Goal: Purchase product/service

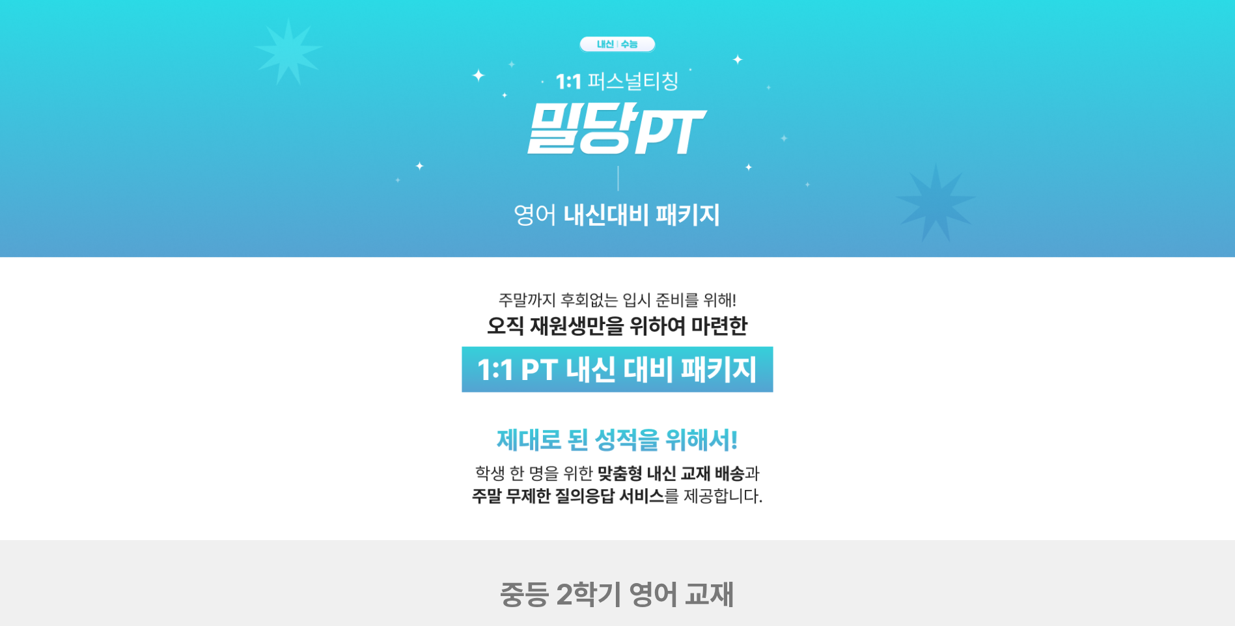
click at [314, 340] on img at bounding box center [617, 270] width 1235 height 540
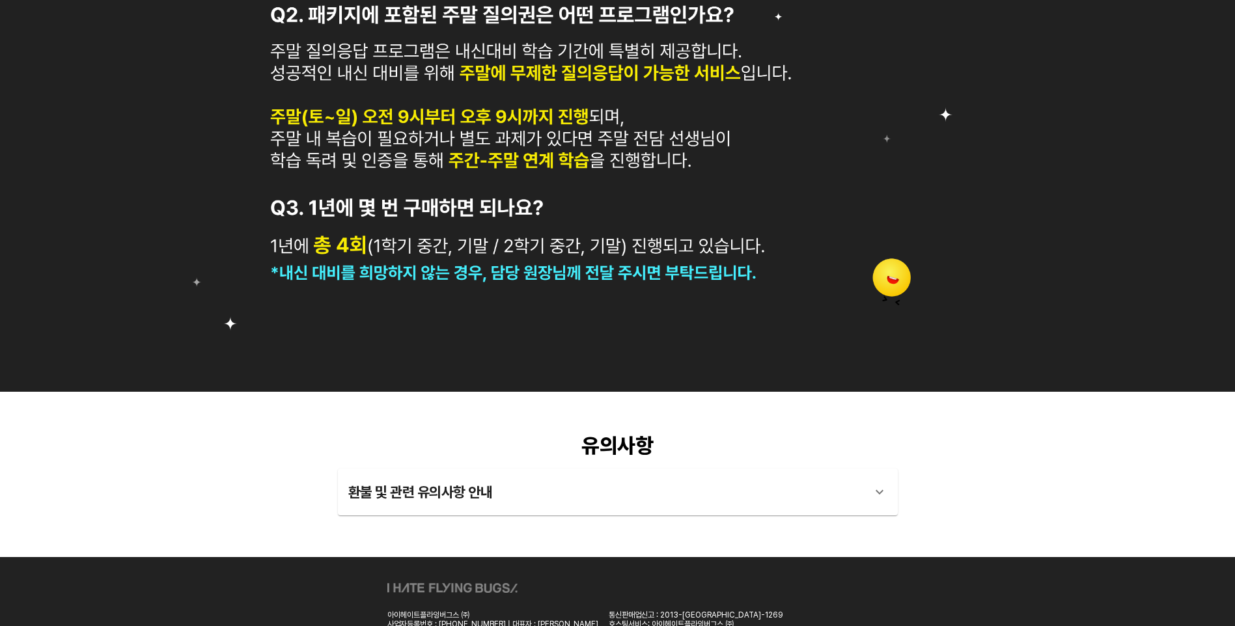
scroll to position [1365, 0]
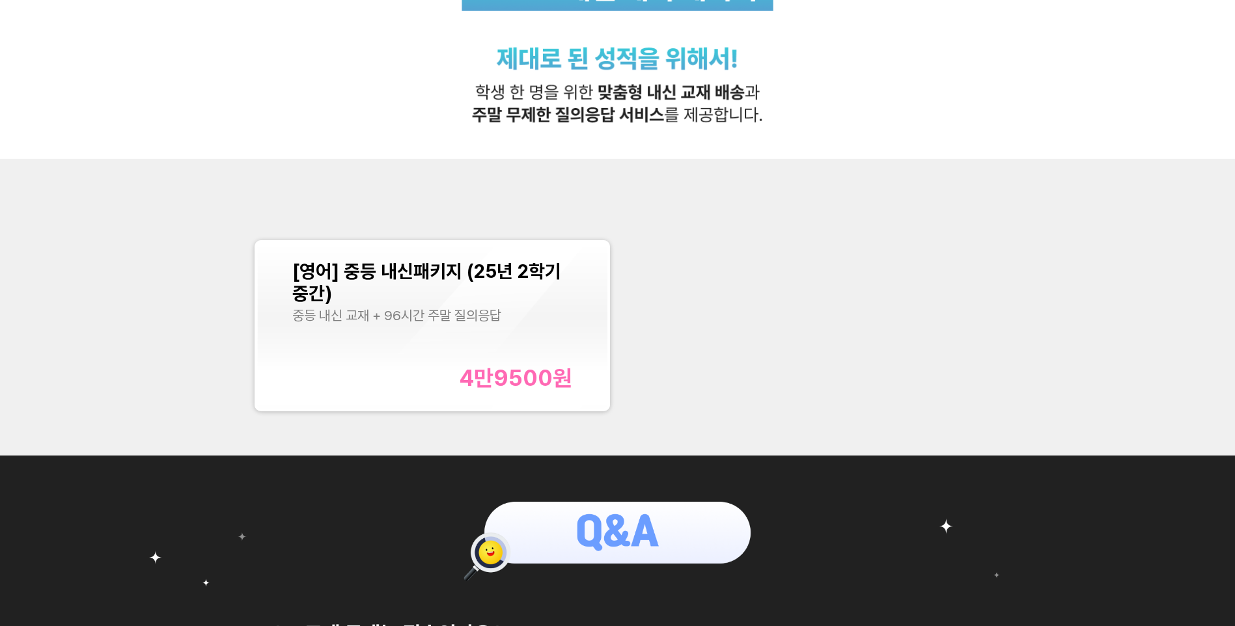
scroll to position [391, 0]
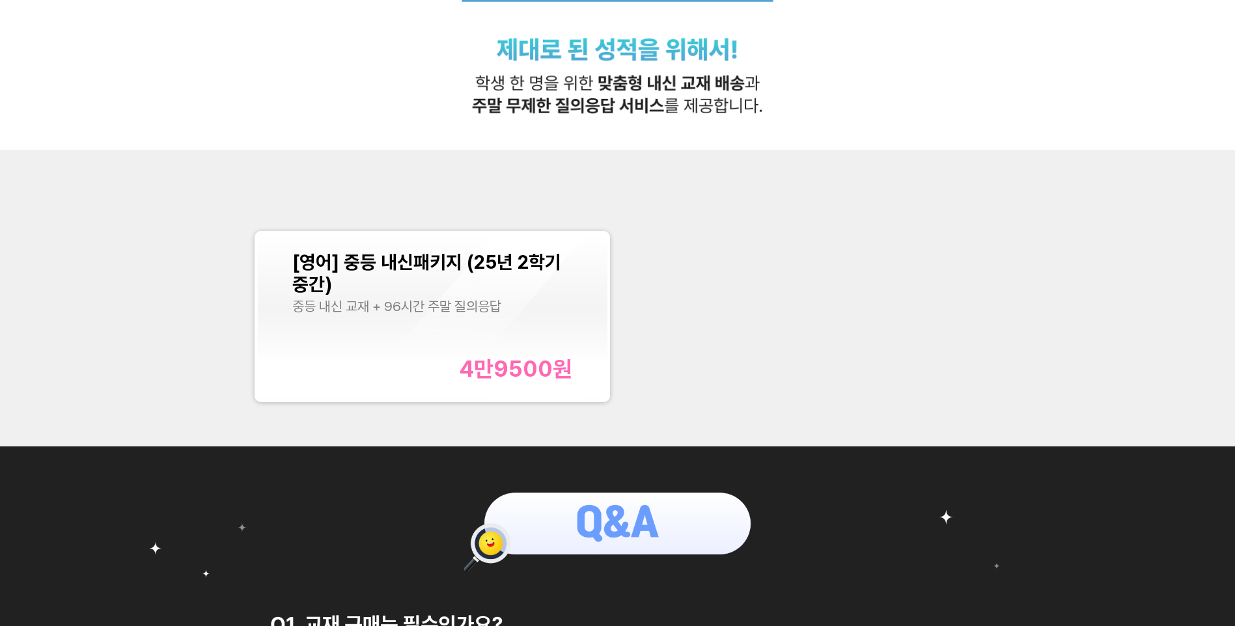
click at [817, 273] on div "[영어] 중등 내신패키지 (25년 2학기 중간) 중등 내신 교재 + 96시간 주말 질의응답 4만9500 원" at bounding box center [617, 317] width 741 height 186
click at [818, 264] on div "[영어] 중등 내신패키지 (25년 2학기 중간) 중등 내신 교재 + 96시간 주말 질의응답 4만9500 원" at bounding box center [617, 317] width 741 height 186
